Goal: Find specific page/section: Find specific page/section

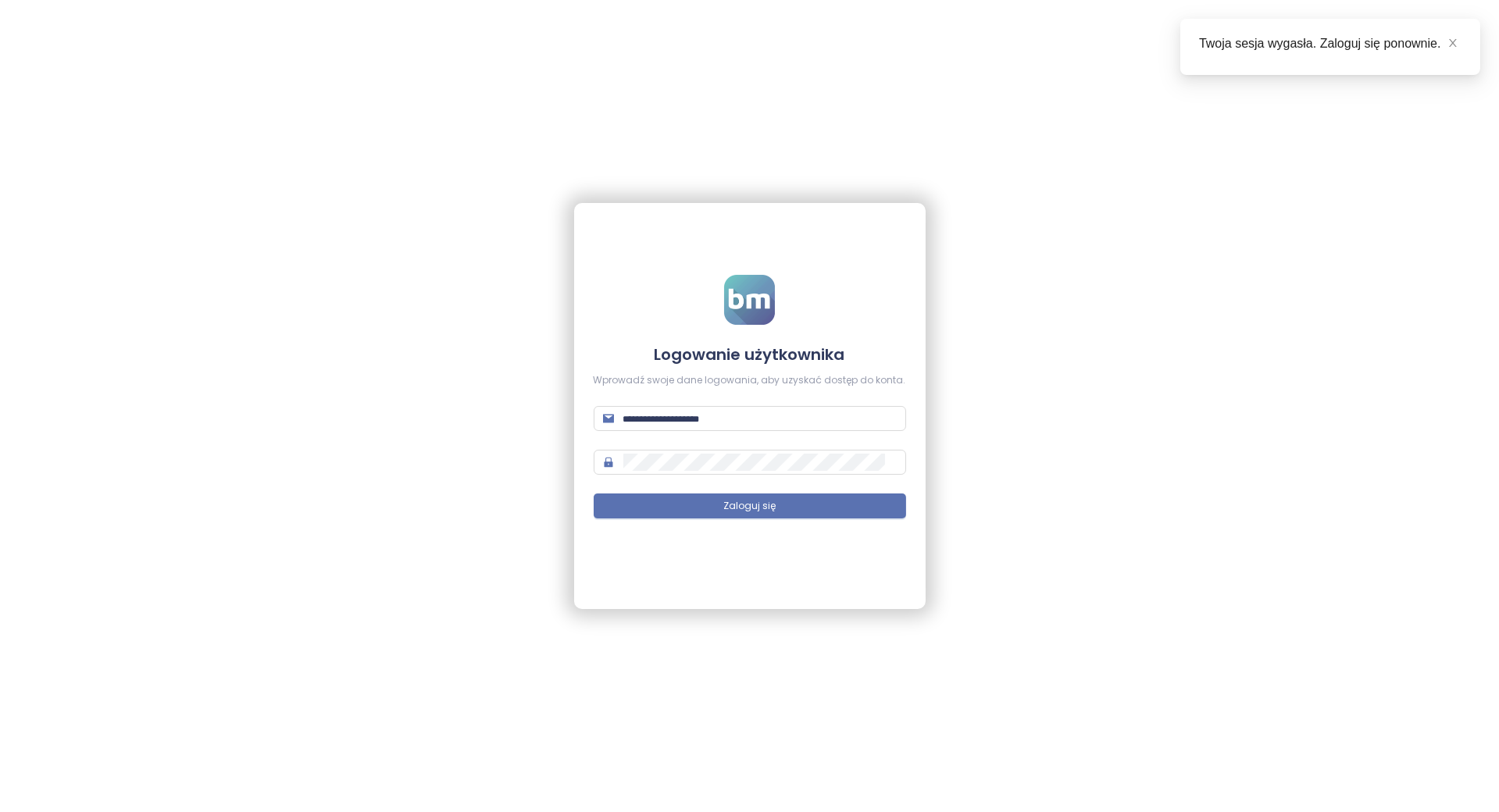
type input "**********"
click at [788, 509] on button "Zaloguj się" at bounding box center [750, 505] width 313 height 25
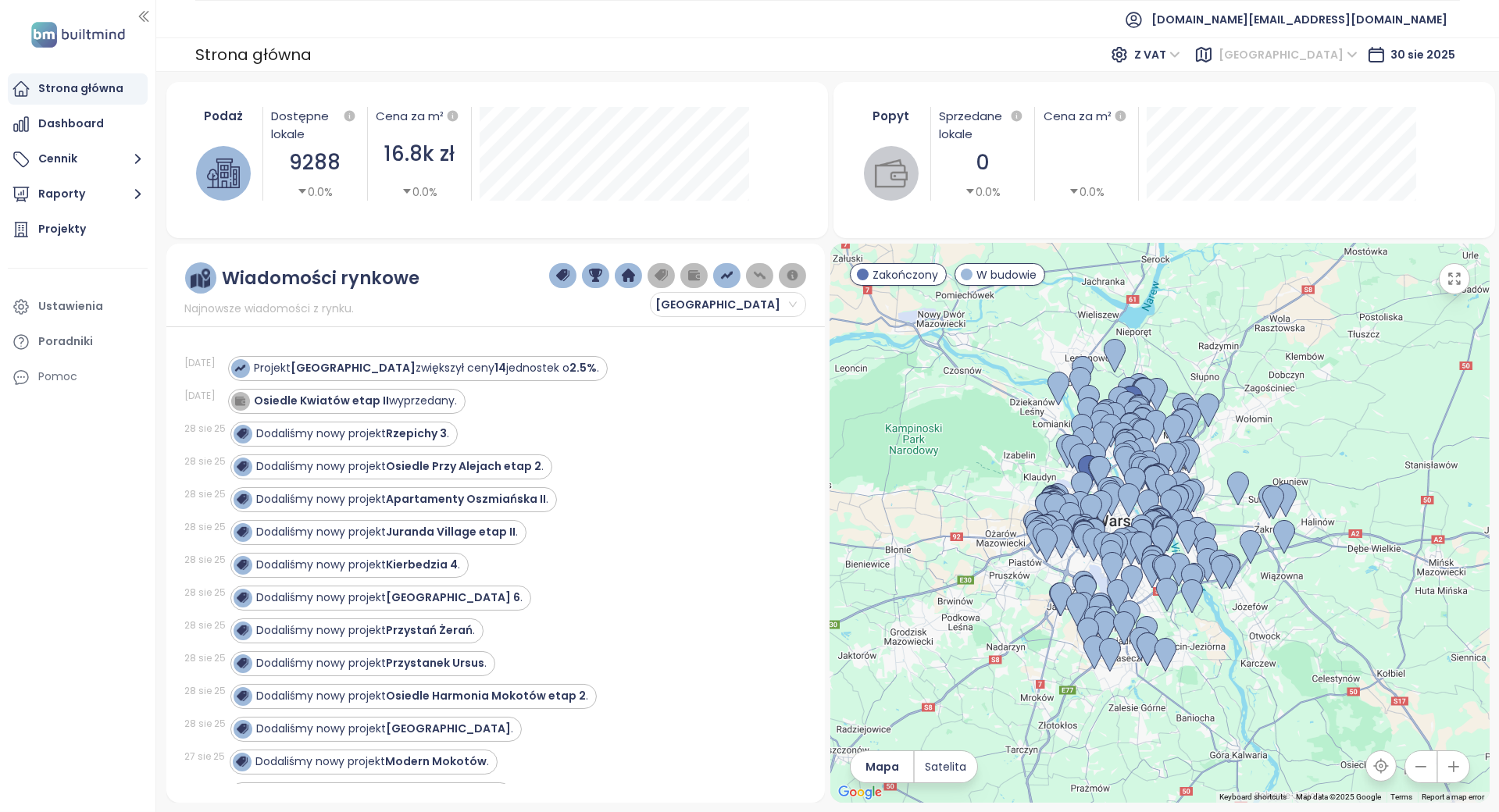
click at [1312, 57] on span "[GEOGRAPHIC_DATA]" at bounding box center [1288, 55] width 139 height 24
click at [1336, 161] on div "Krakow" at bounding box center [1358, 160] width 125 height 17
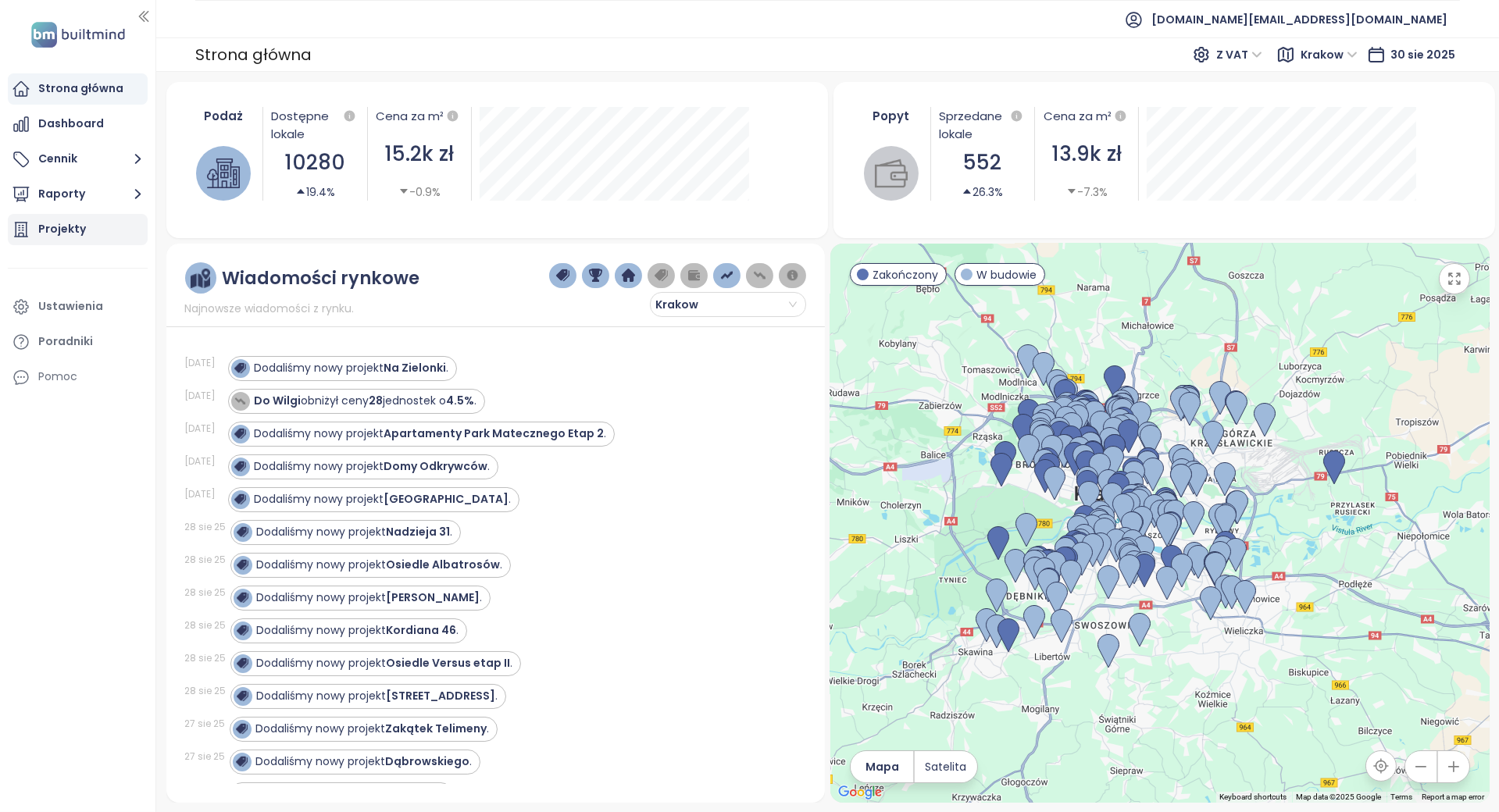
click at [83, 237] on div "Projekty" at bounding box center [62, 229] width 47 height 20
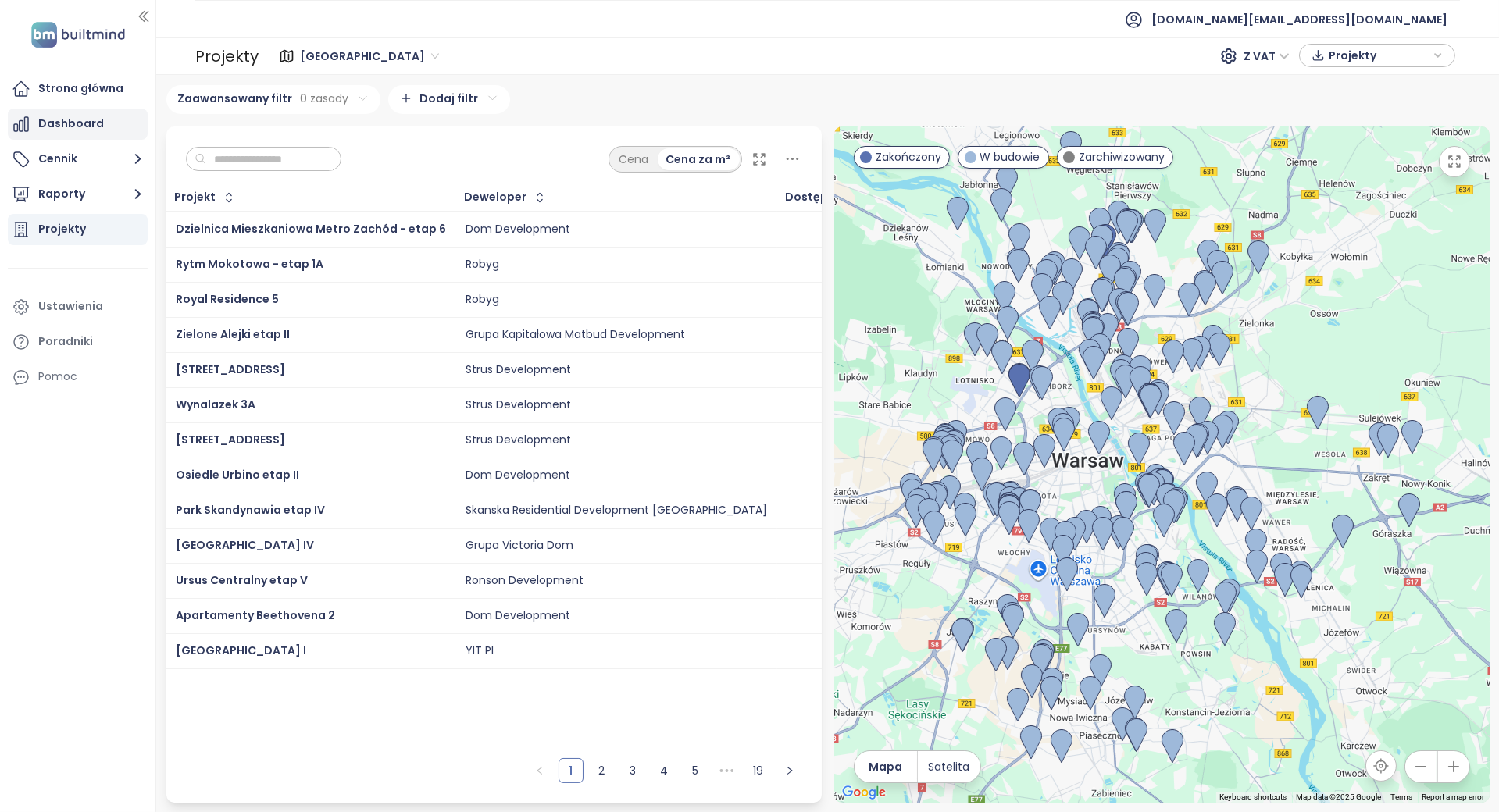
click at [96, 133] on div "Dashboard" at bounding box center [71, 124] width 66 height 20
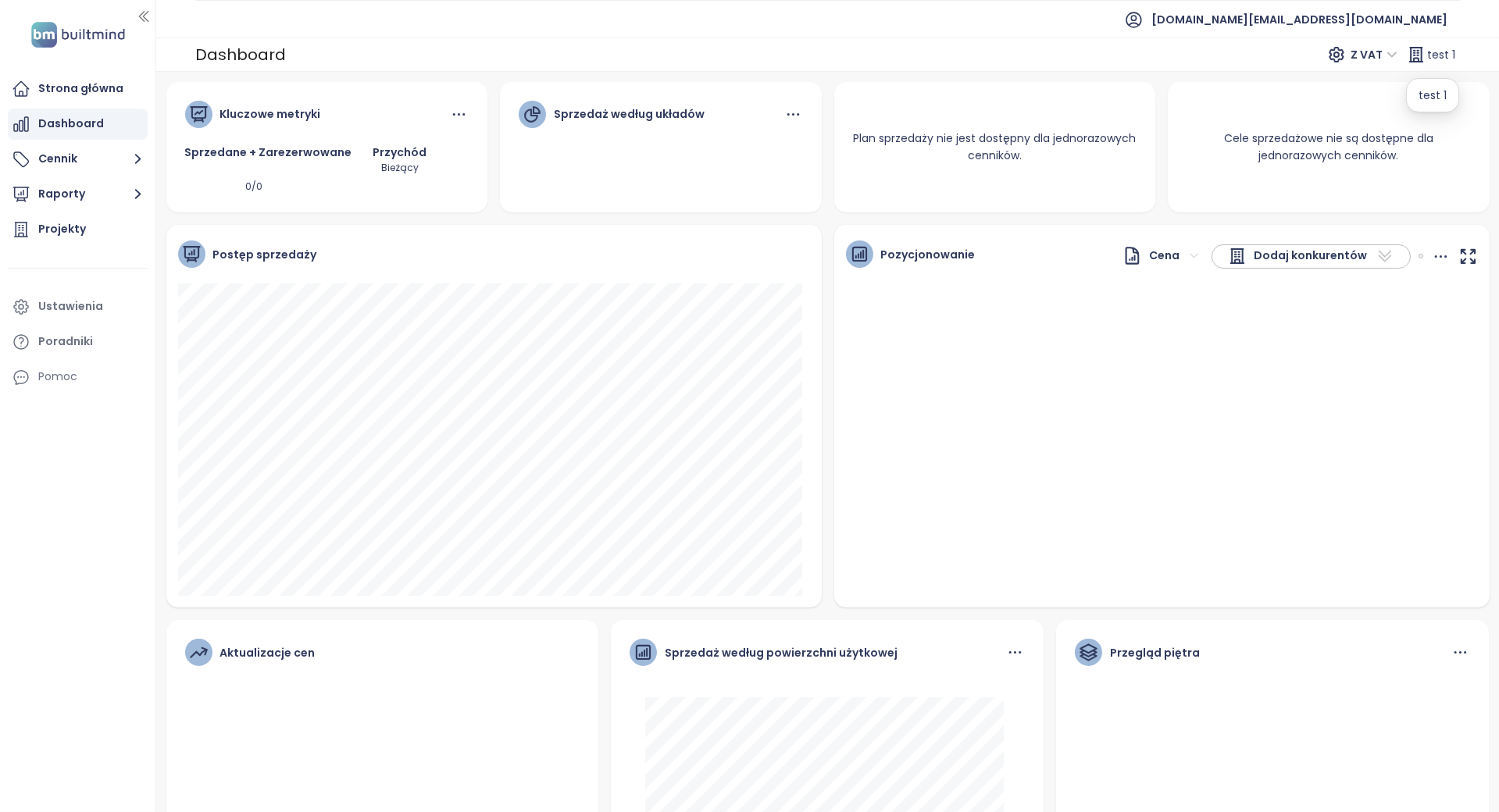
click at [1423, 57] on icon at bounding box center [1415, 54] width 19 height 19
click at [90, 187] on button "Raporty" at bounding box center [78, 195] width 140 height 31
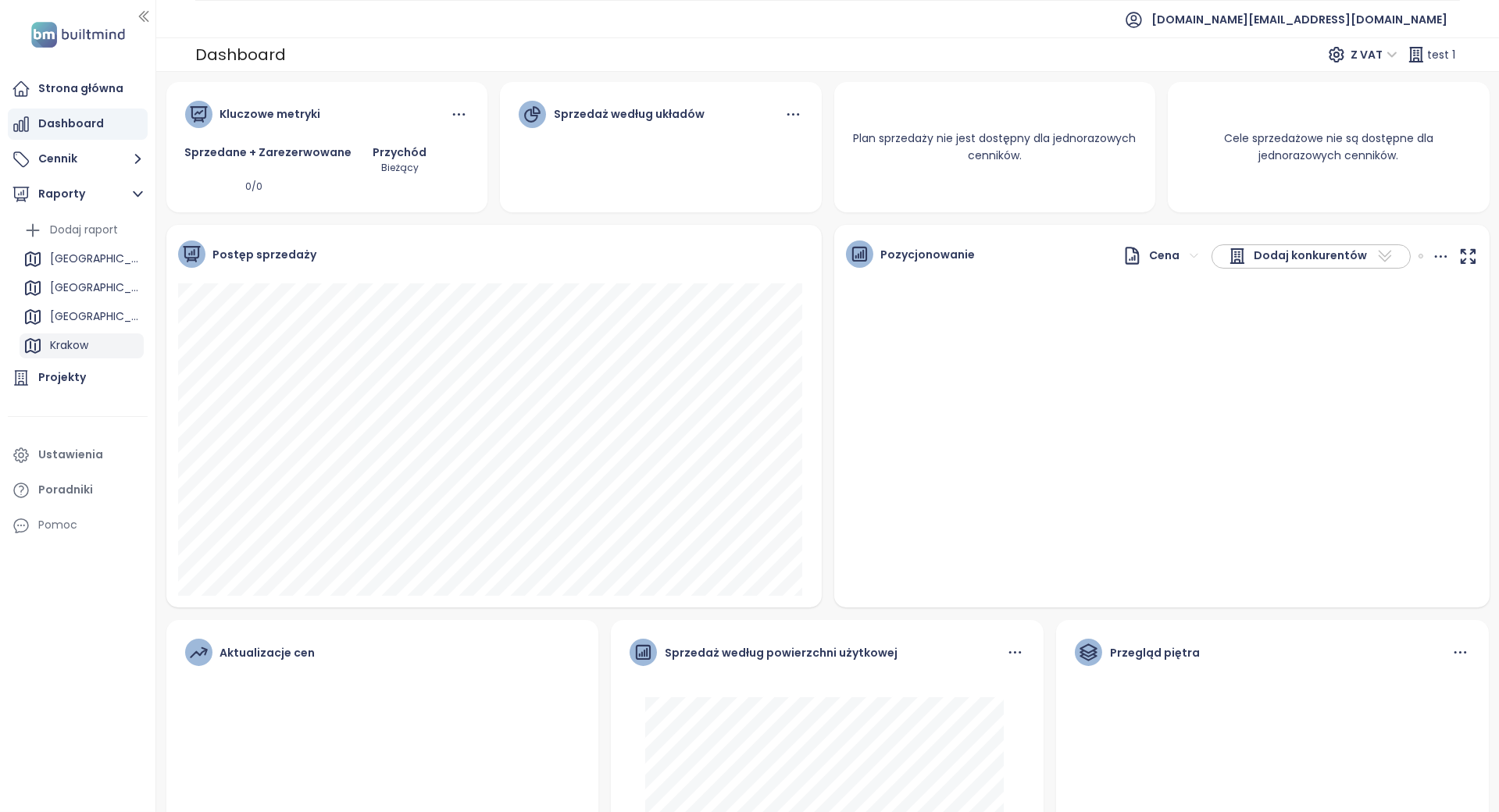
click at [74, 340] on div "Krakow" at bounding box center [69, 346] width 38 height 20
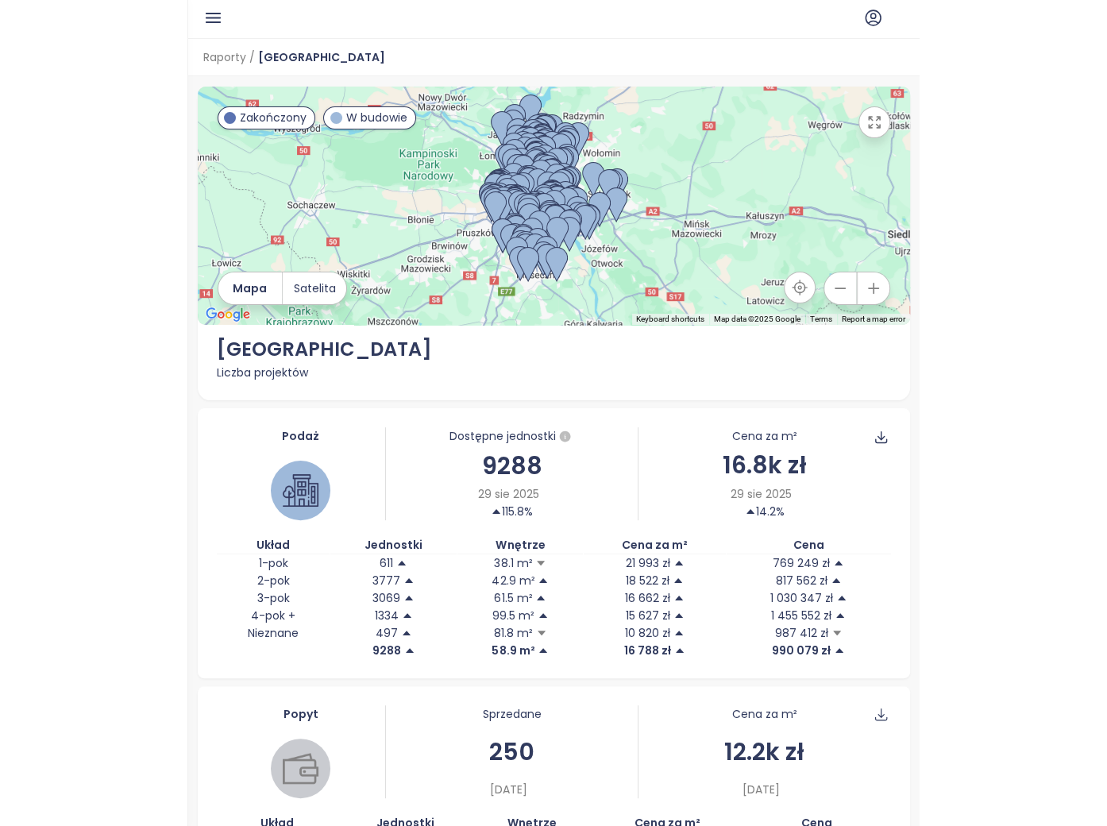
scroll to position [655, 0]
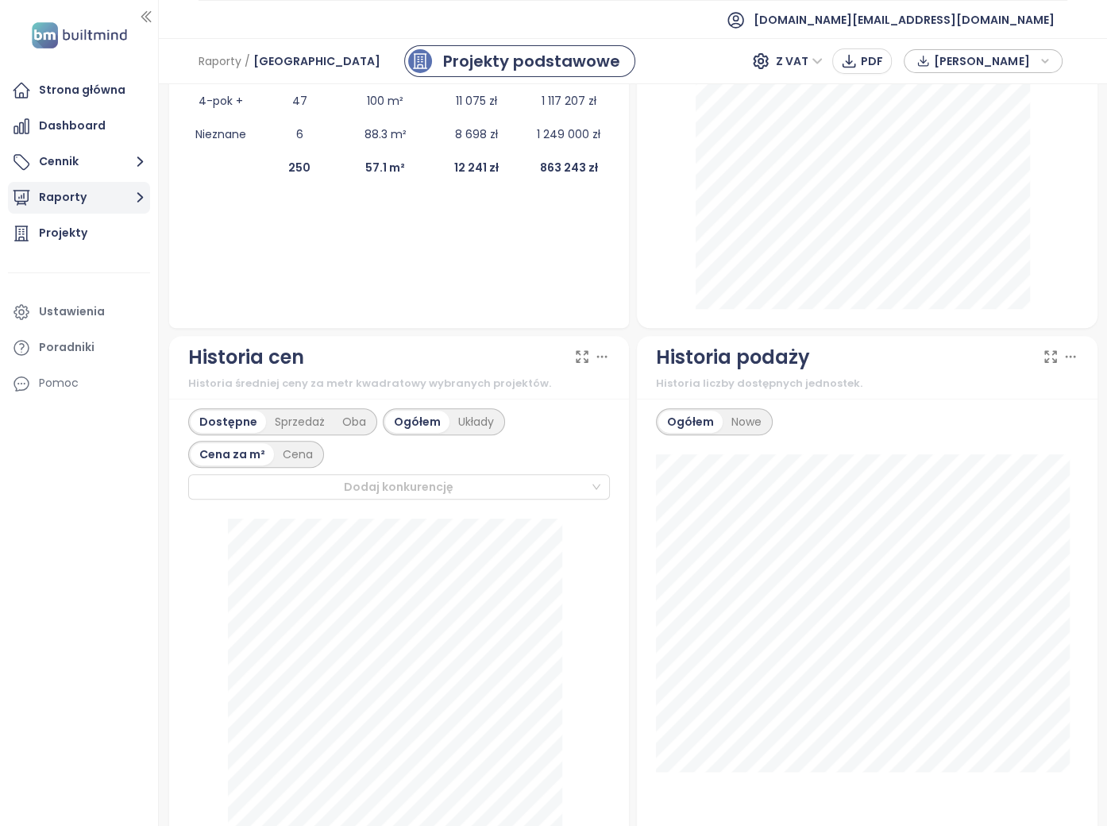
click at [134, 197] on icon "button" at bounding box center [140, 197] width 20 height 20
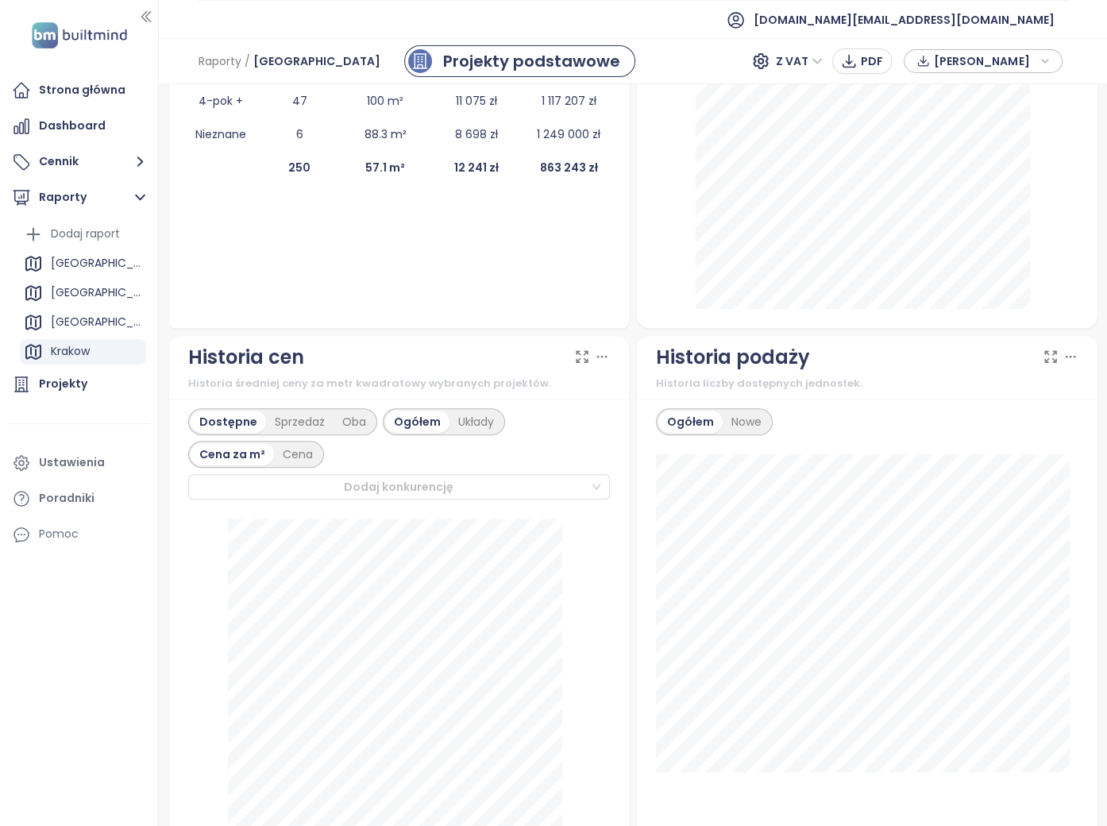
click at [90, 353] on div "Krakow" at bounding box center [70, 352] width 39 height 20
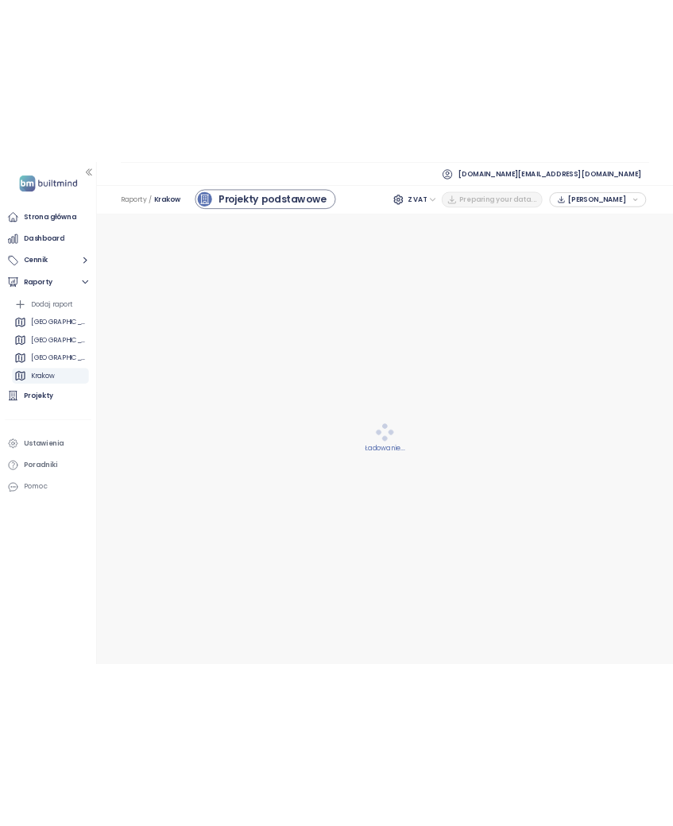
scroll to position [0, 0]
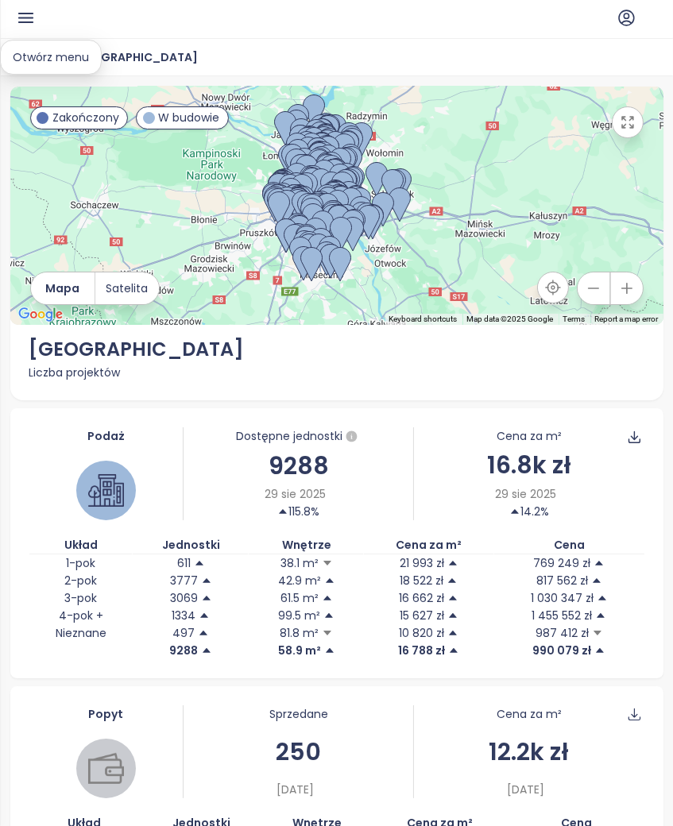
click at [17, 14] on icon "button" at bounding box center [26, 18] width 20 height 20
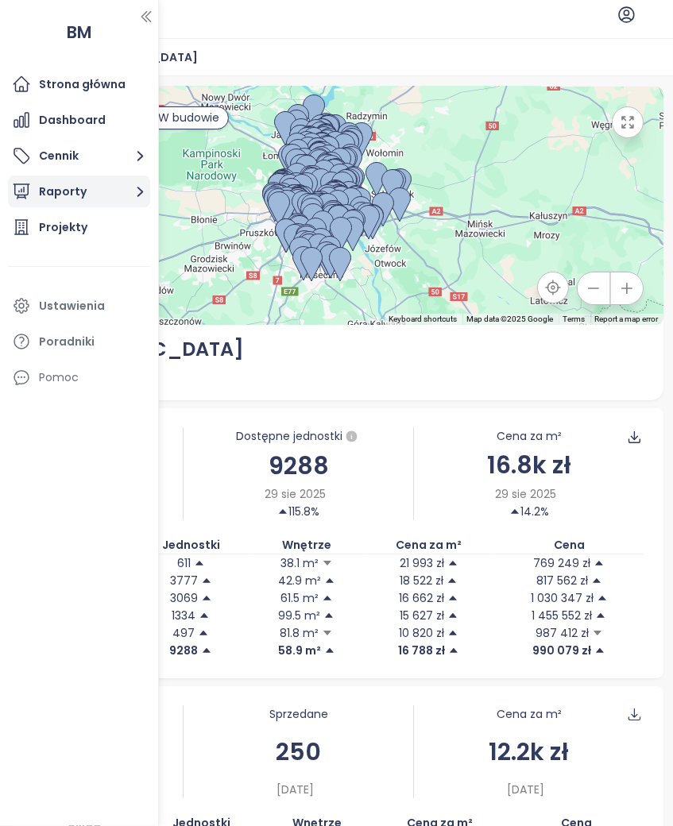
click at [106, 190] on button "Raporty" at bounding box center [79, 192] width 142 height 32
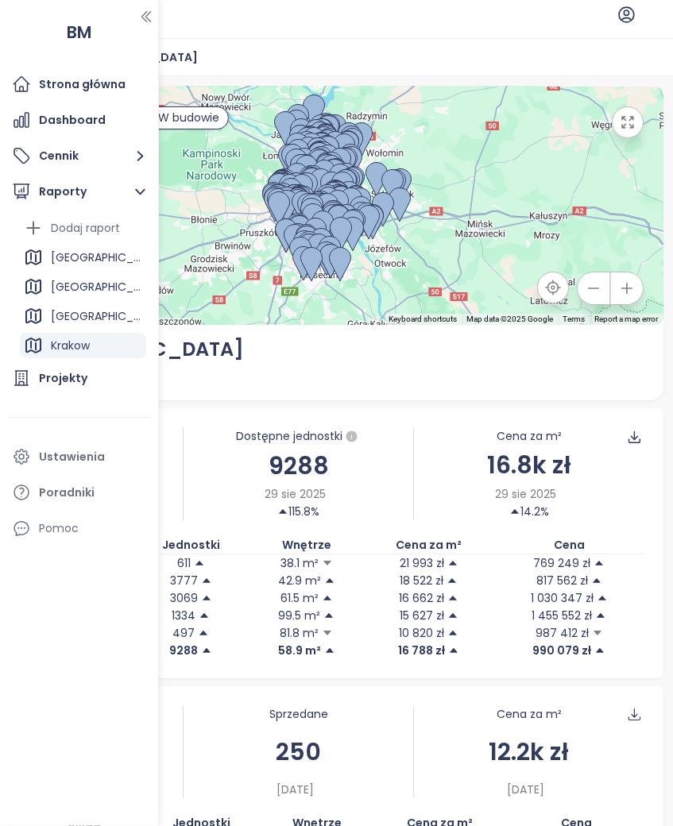
click at [79, 340] on div "Krakow" at bounding box center [70, 346] width 39 height 20
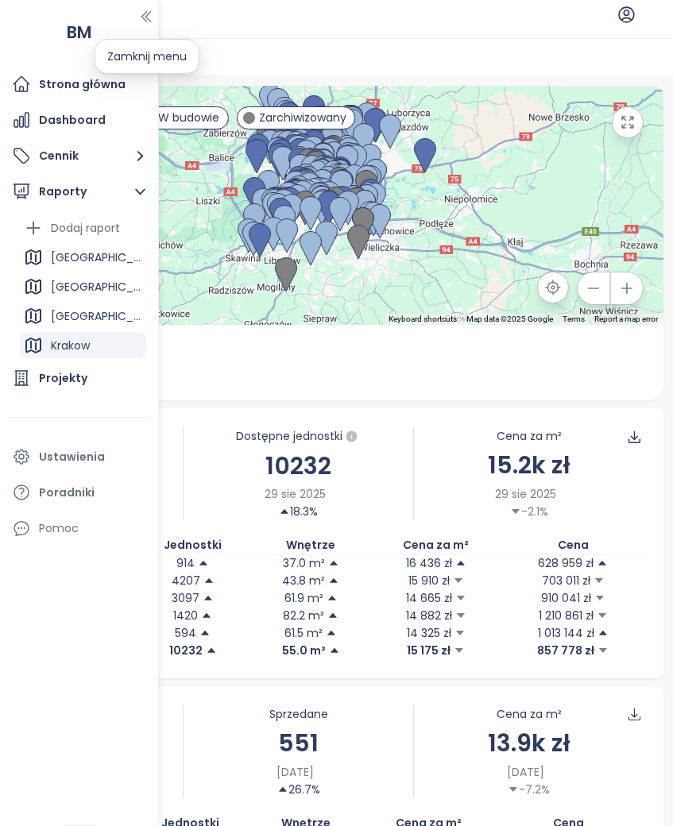
click at [146, 9] on icon "button" at bounding box center [146, 17] width 16 height 16
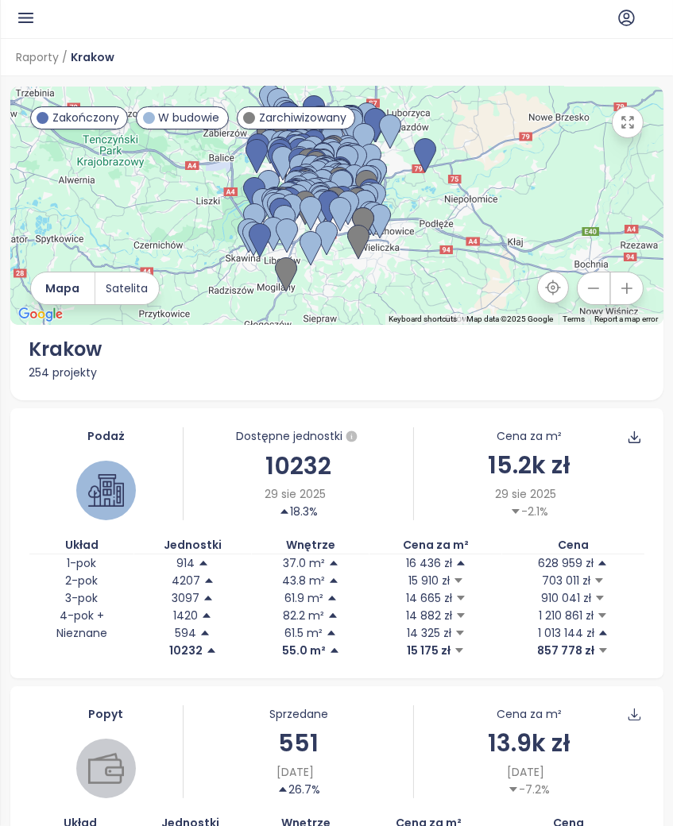
click at [280, 357] on div "Krakow" at bounding box center [336, 349] width 615 height 30
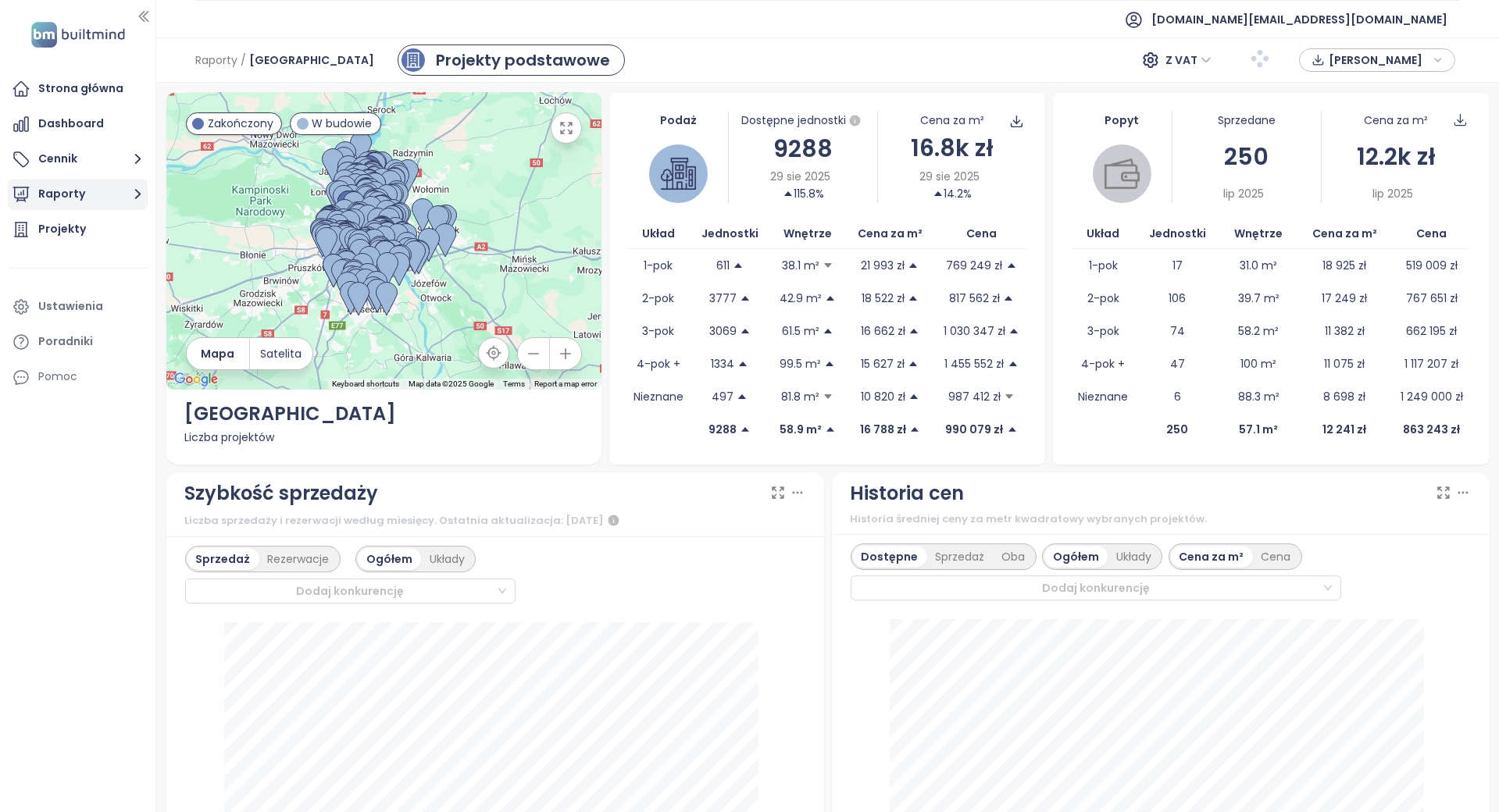
click at [129, 191] on icon "button" at bounding box center [138, 194] width 20 height 20
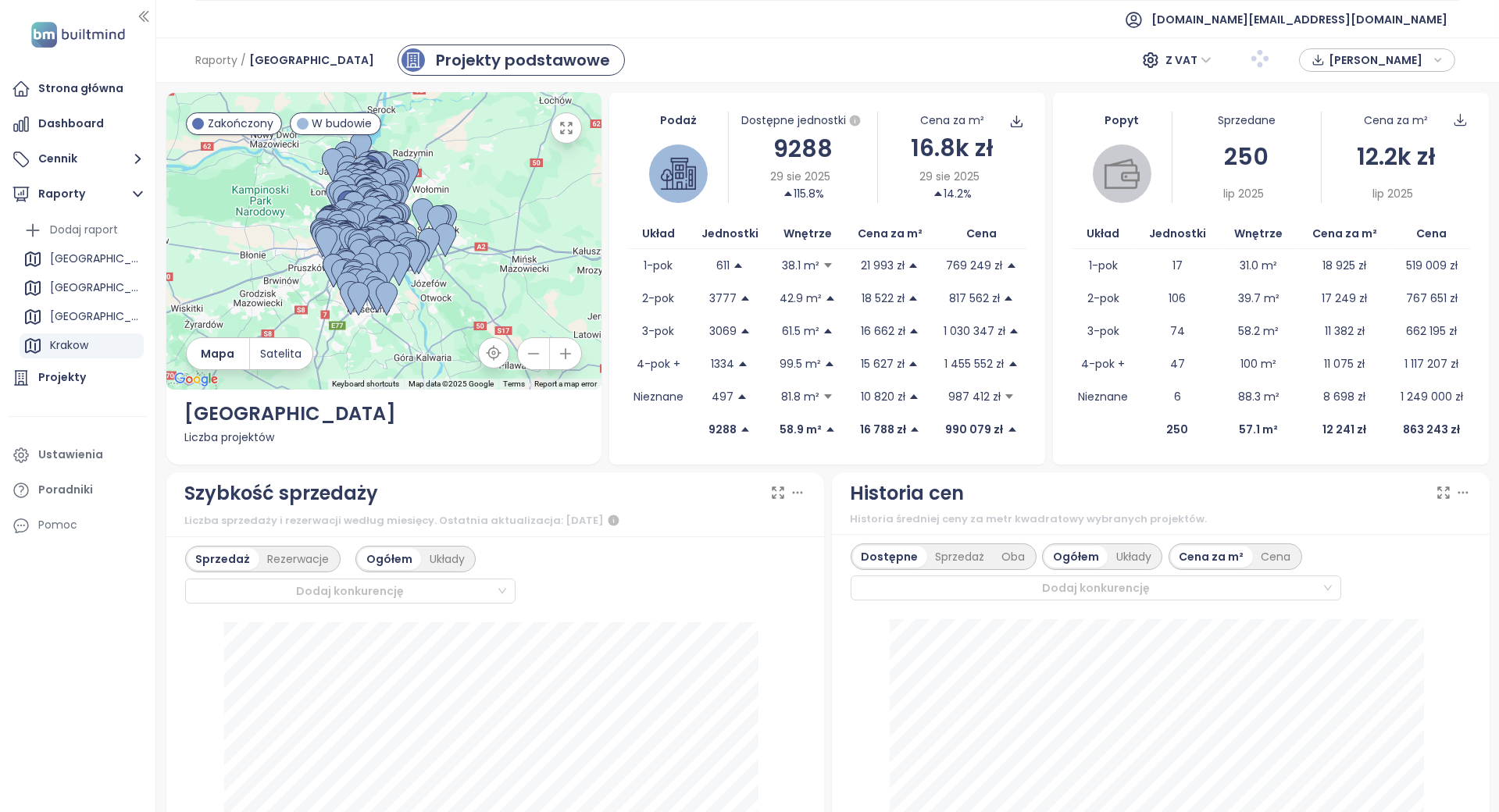
click at [77, 347] on div "Krakow" at bounding box center [69, 346] width 38 height 20
click at [111, 344] on div "Krakow" at bounding box center [82, 345] width 124 height 25
